Goal: Task Accomplishment & Management: Manage account settings

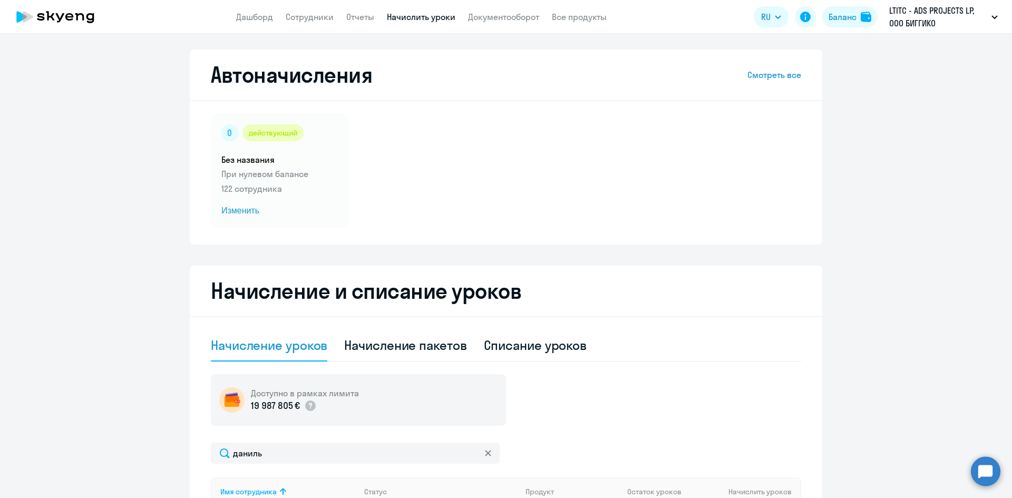
select select "10"
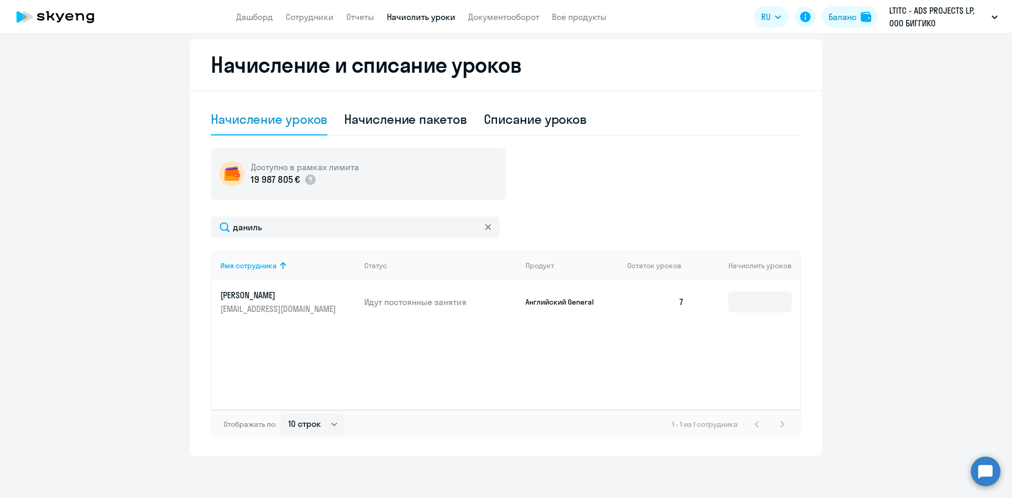
click at [265, 27] on app-header "Дашборд Сотрудники Отчеты Начислить уроки Документооборот Все продукты Дашборд …" at bounding box center [506, 17] width 1012 height 34
click at [311, 16] on link "Сотрудники" at bounding box center [310, 17] width 48 height 11
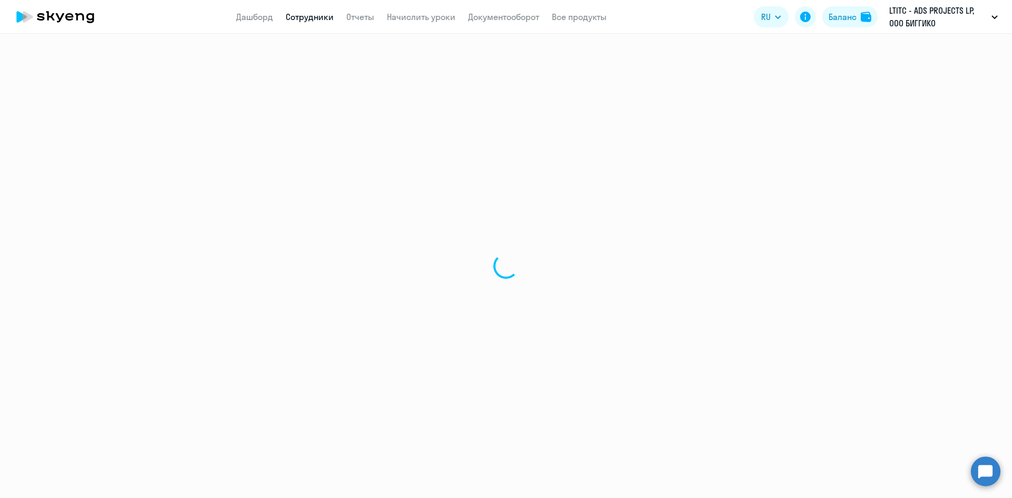
select select "30"
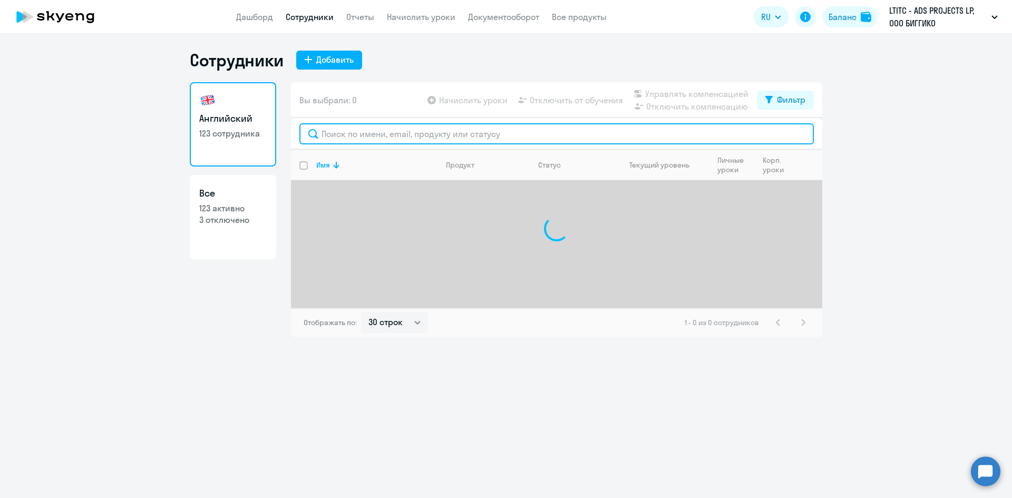
click at [353, 137] on input "text" at bounding box center [556, 133] width 515 height 21
type input "щ"
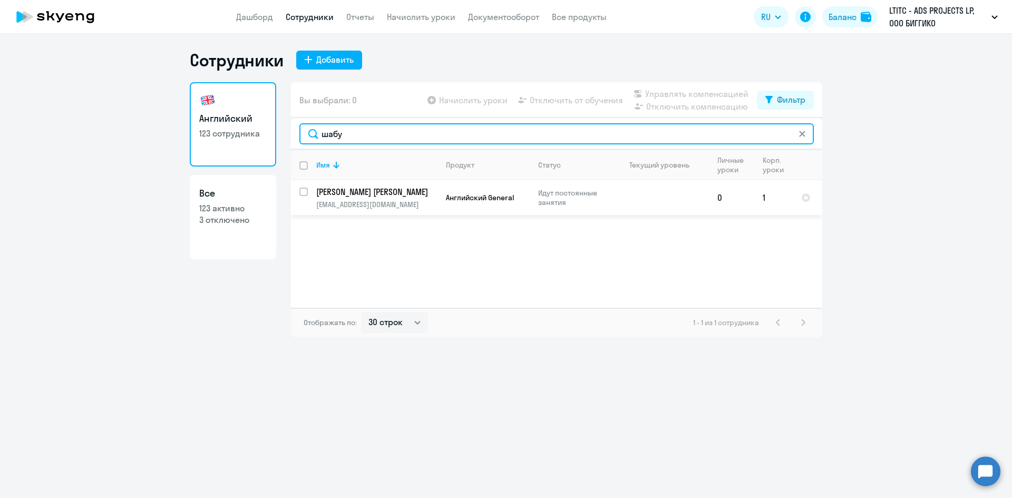
type input "шабу"
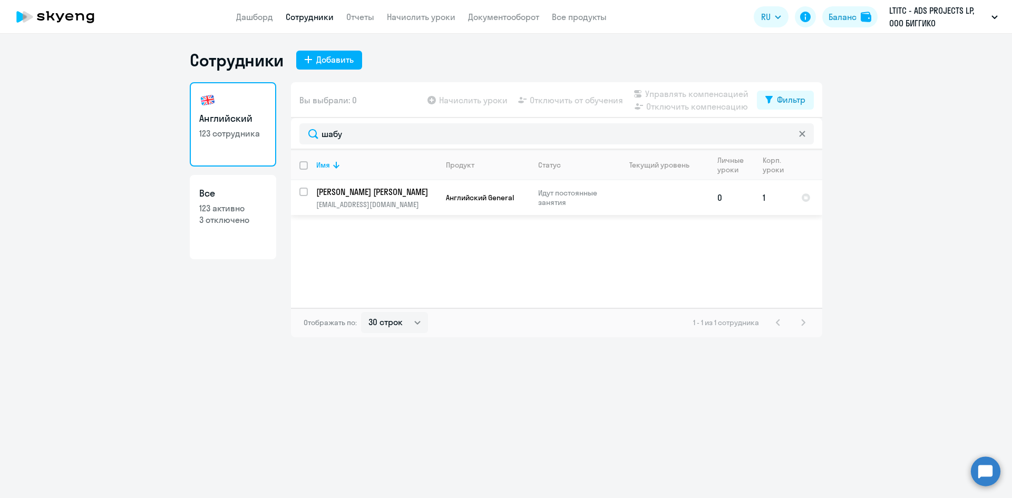
click at [302, 190] on input "select row 38659288" at bounding box center [309, 198] width 21 height 21
checkbox input "true"
click at [575, 100] on span "Отключить от обучения" at bounding box center [576, 100] width 93 height 13
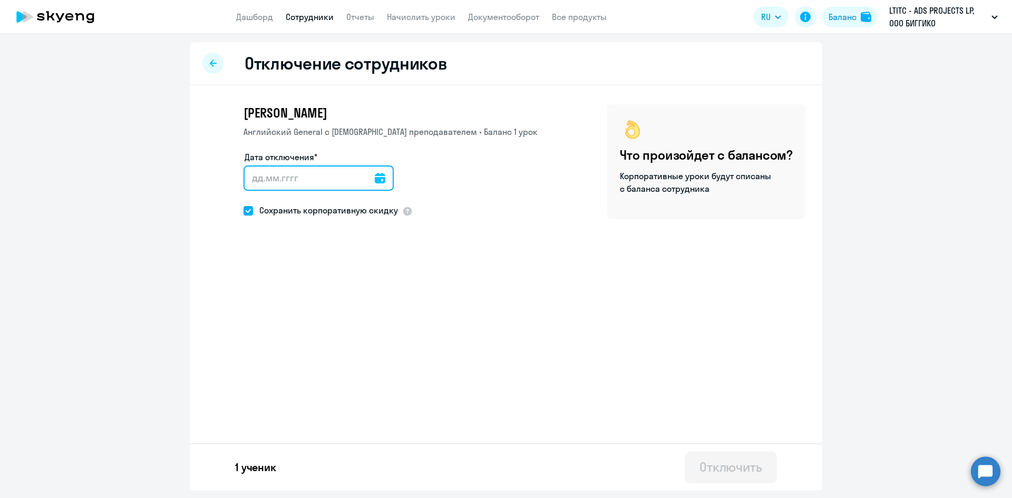
click at [327, 183] on input "Дата отключения*" at bounding box center [319, 178] width 150 height 25
click at [385, 180] on input "Дата отключения*" at bounding box center [319, 178] width 150 height 25
click at [375, 177] on icon at bounding box center [380, 178] width 11 height 11
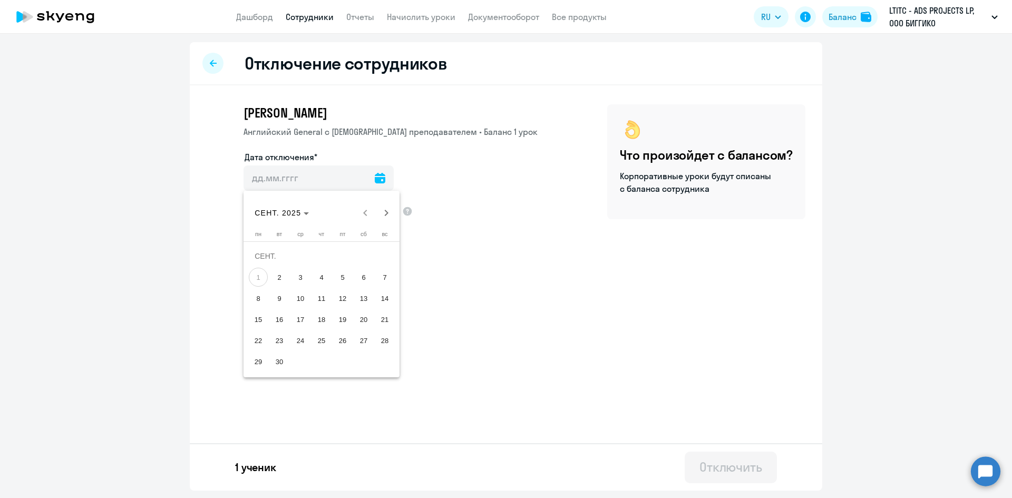
click at [341, 277] on span "5" at bounding box center [342, 277] width 19 height 19
type input "[DATE]"
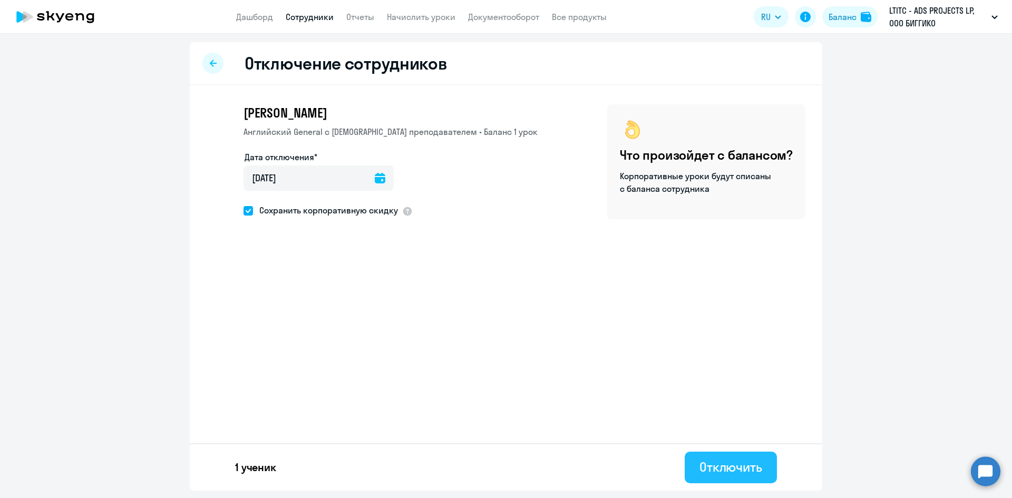
click at [716, 466] on div "Отключить" at bounding box center [731, 467] width 63 height 17
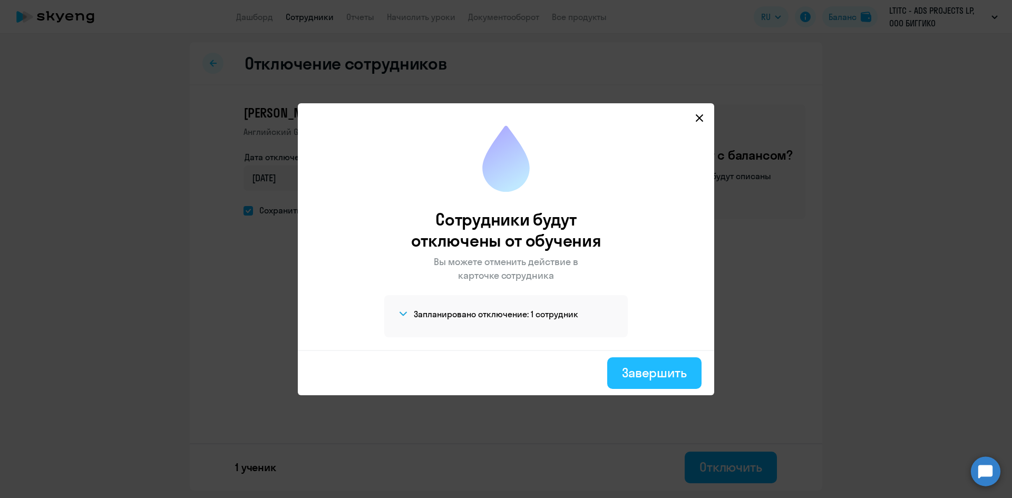
click at [635, 368] on div "Завершить" at bounding box center [654, 372] width 65 height 17
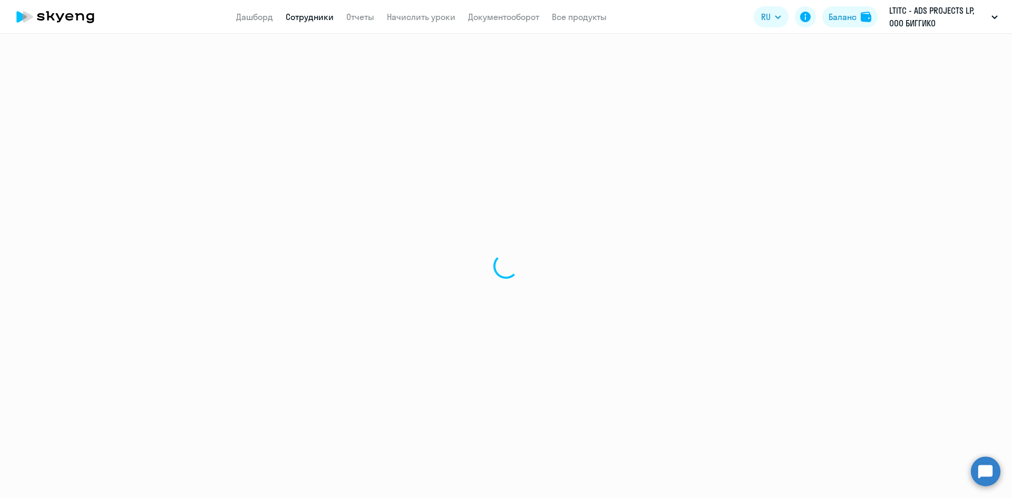
select select "30"
